Goal: Transaction & Acquisition: Purchase product/service

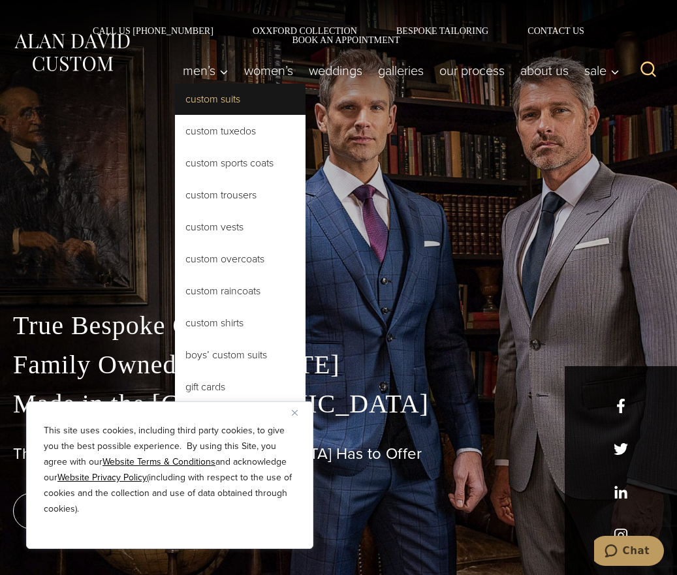
click at [200, 90] on link "Custom Suits" at bounding box center [240, 99] width 131 height 31
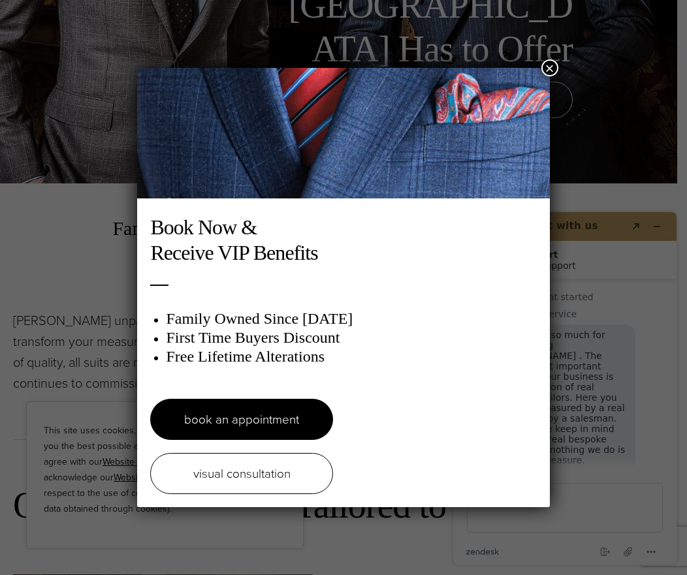
click at [544, 69] on button "×" at bounding box center [549, 67] width 17 height 17
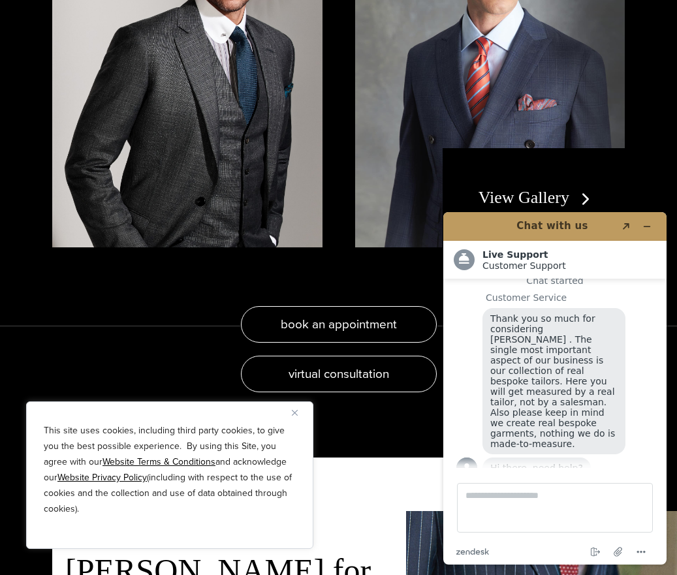
scroll to position [2285, 0]
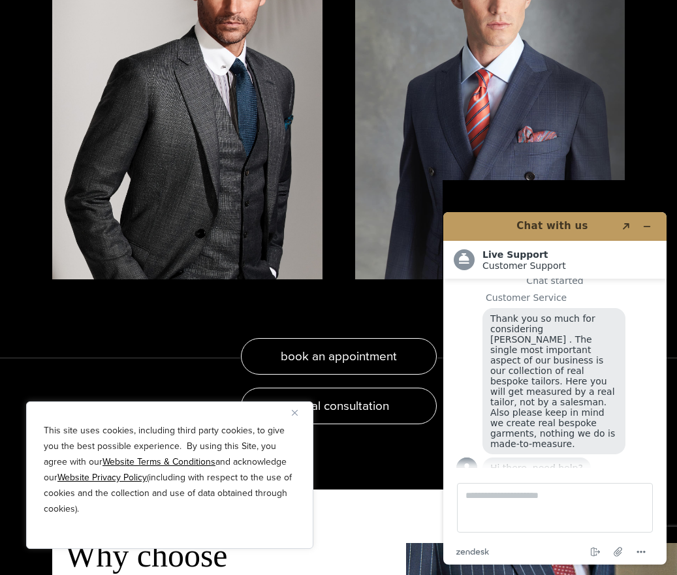
click at [575, 220] on link "View Gallery" at bounding box center [537, 229] width 117 height 19
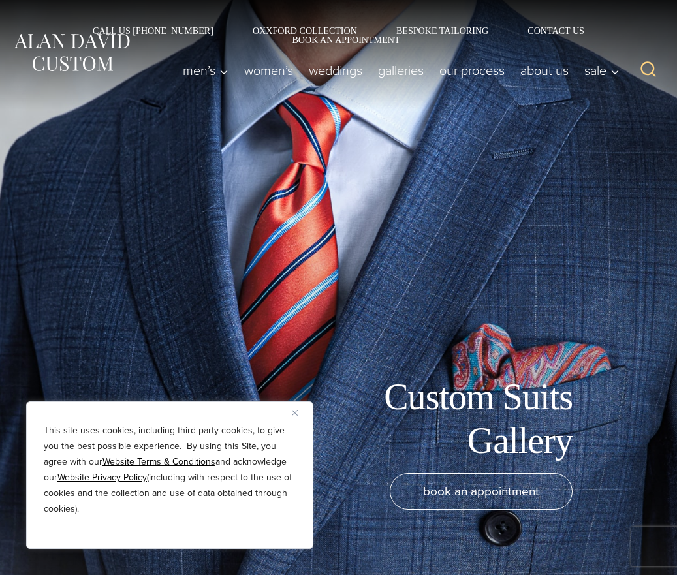
scroll to position [16, 0]
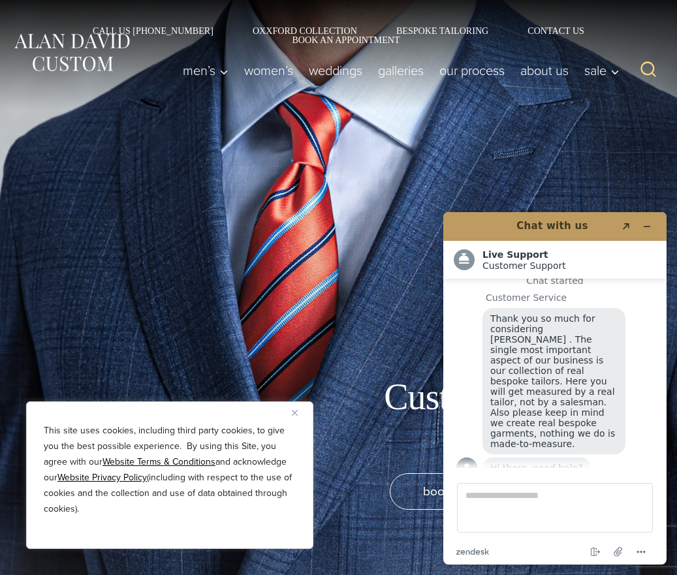
click at [294, 412] on img "Close" at bounding box center [295, 413] width 6 height 6
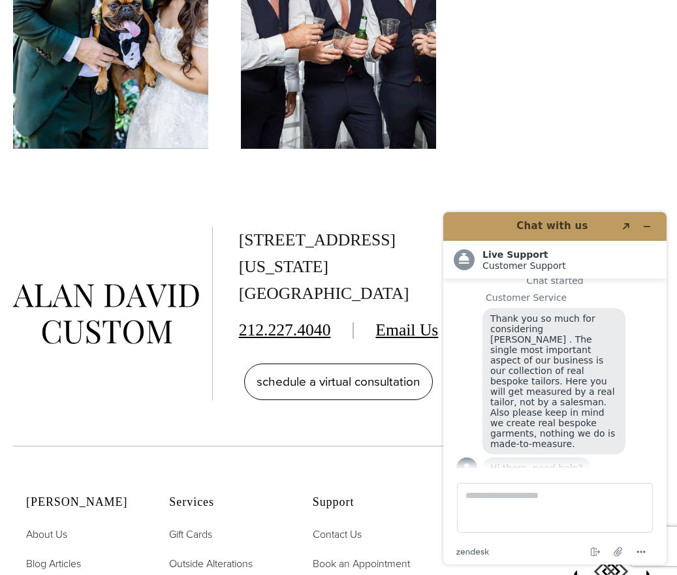
scroll to position [4766, 0]
